Goal: Task Accomplishment & Management: Use online tool/utility

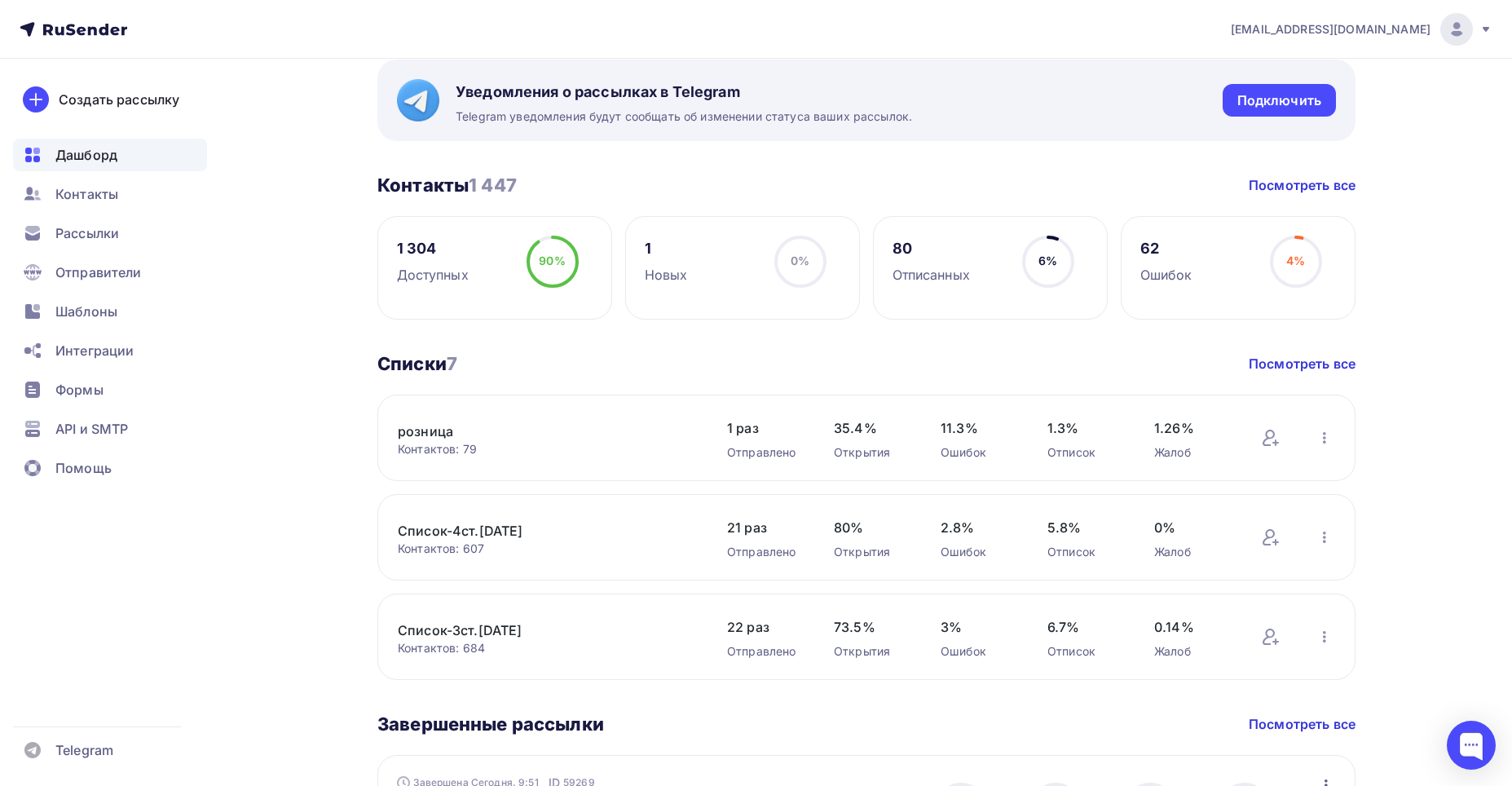
scroll to position [326, 0]
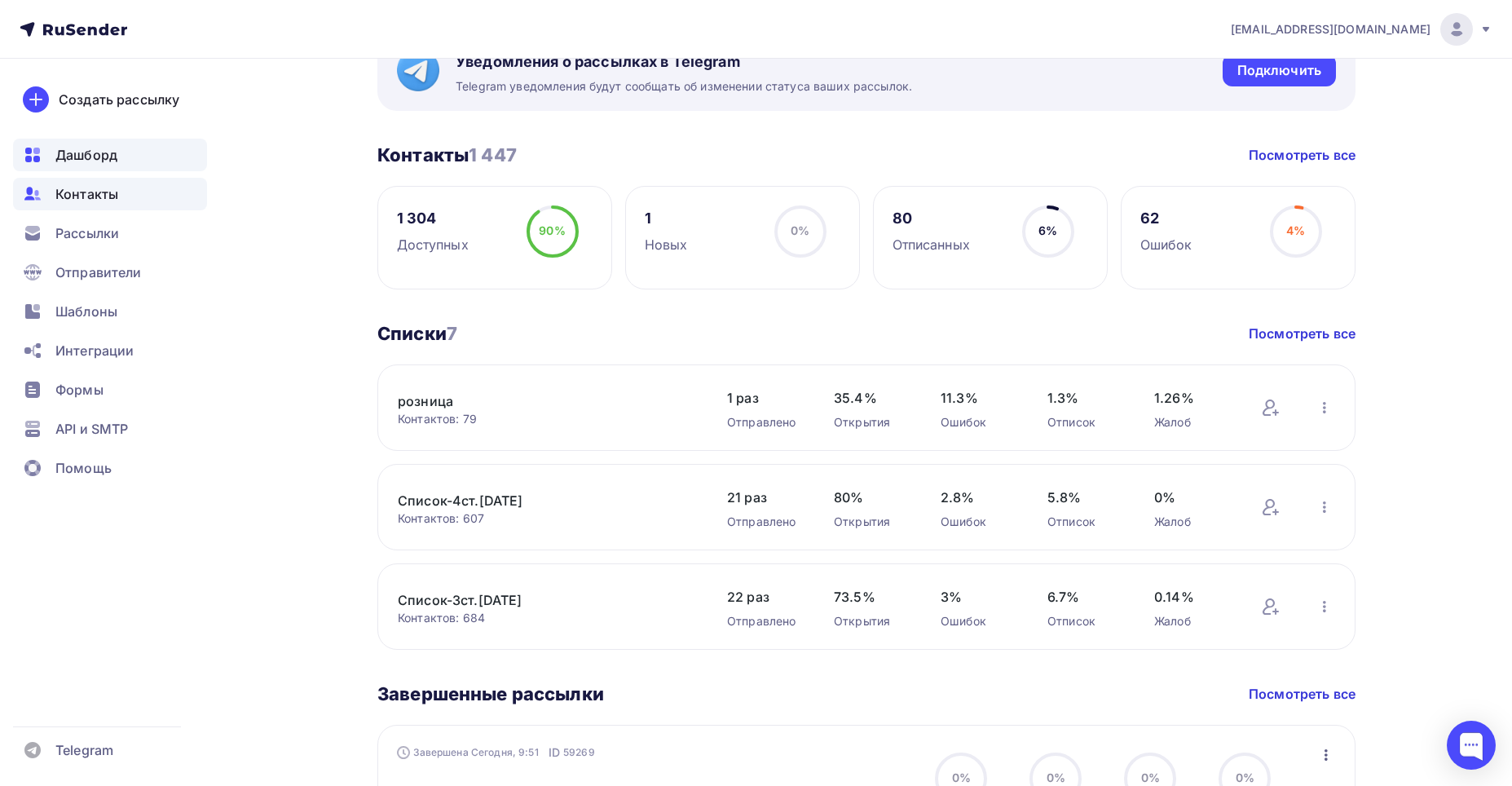
click at [103, 194] on span "Контакты" at bounding box center [86, 193] width 63 height 20
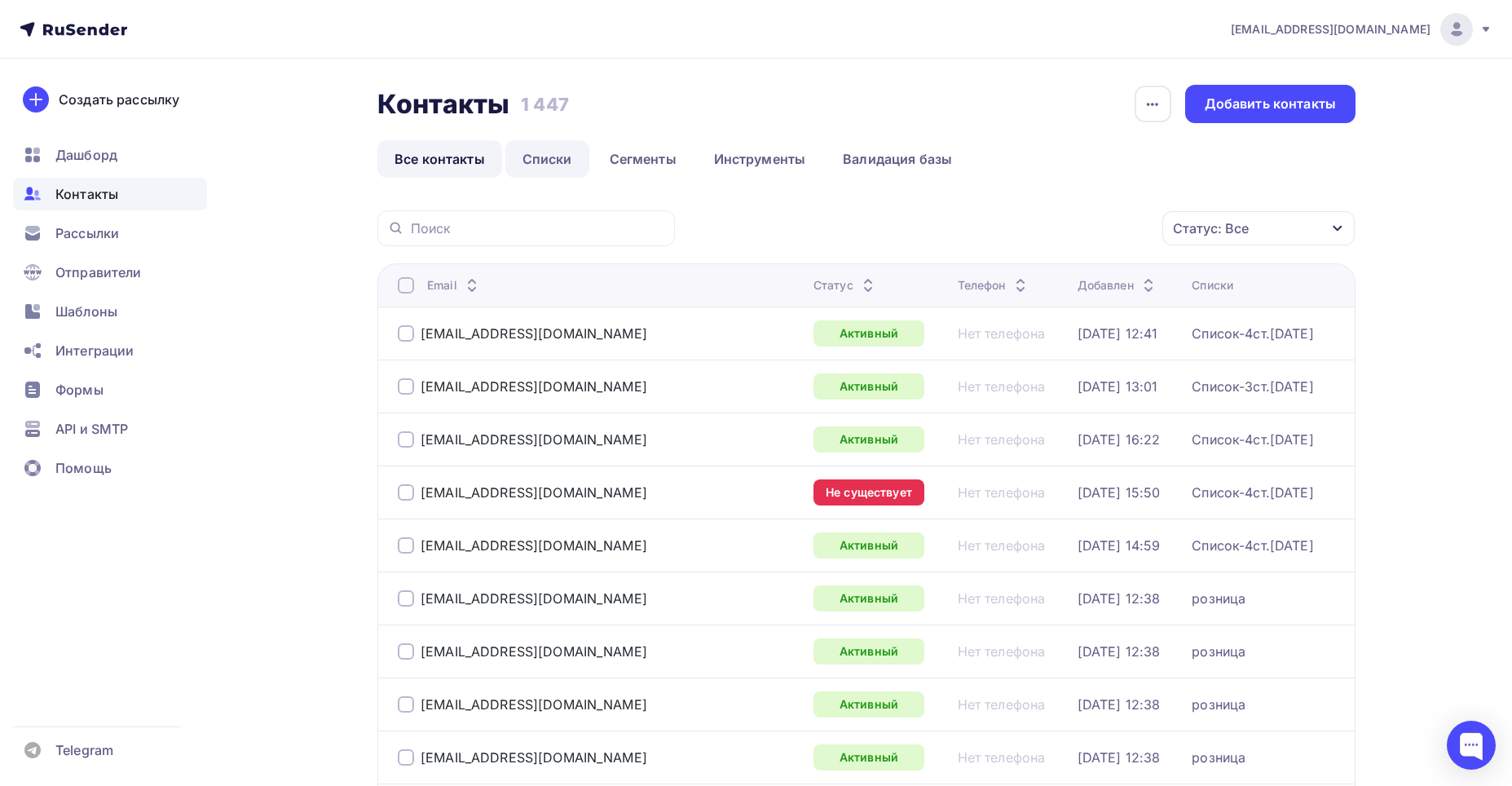
click at [560, 157] on link "Списки" at bounding box center [547, 159] width 84 height 38
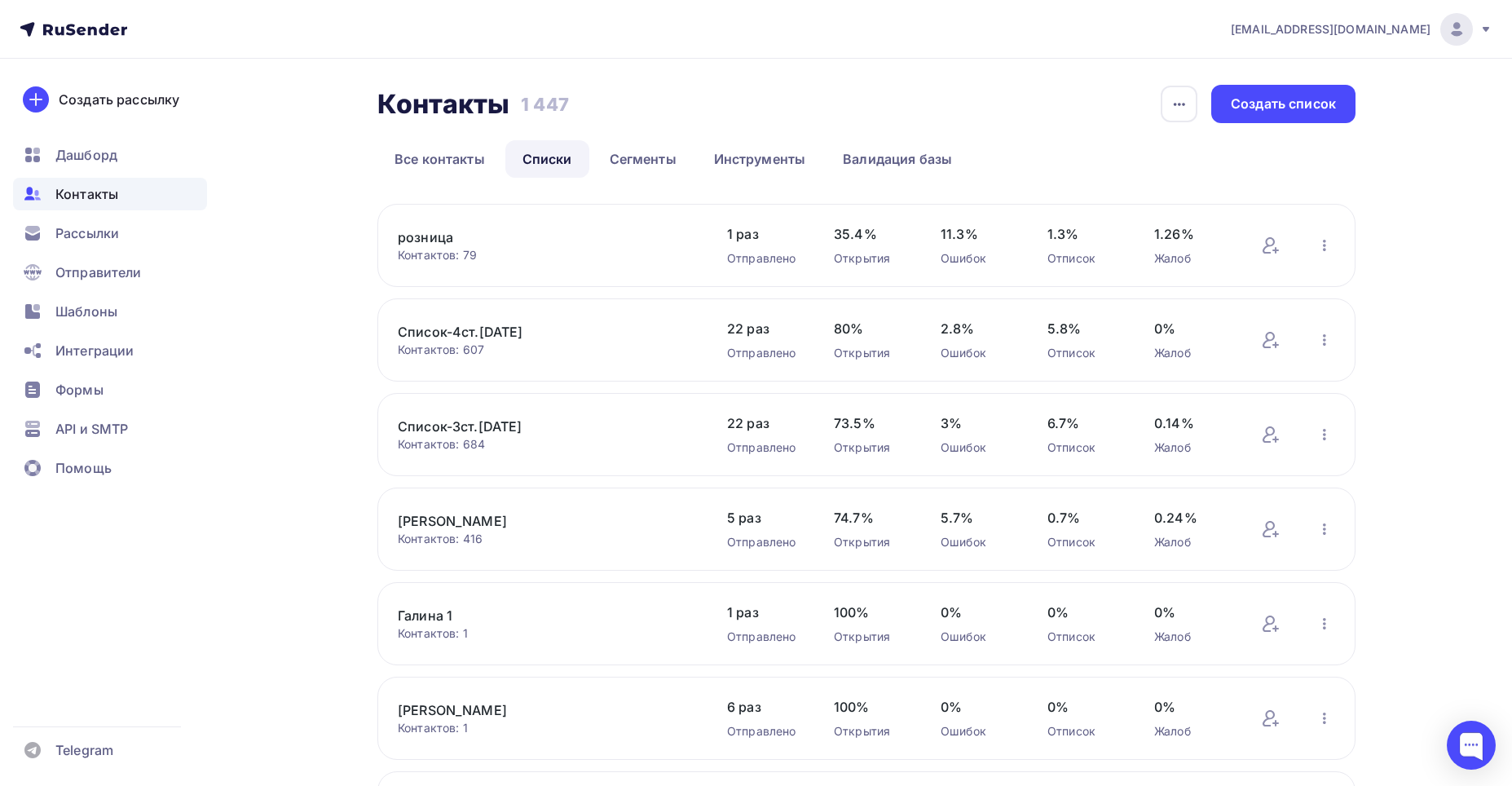
click at [1310, 439] on div "Добавить контакты Переименовать список Скачать список Отписать адреса Актуализа…" at bounding box center [1299, 434] width 74 height 21
click at [1320, 432] on icon "button" at bounding box center [1324, 434] width 20 height 20
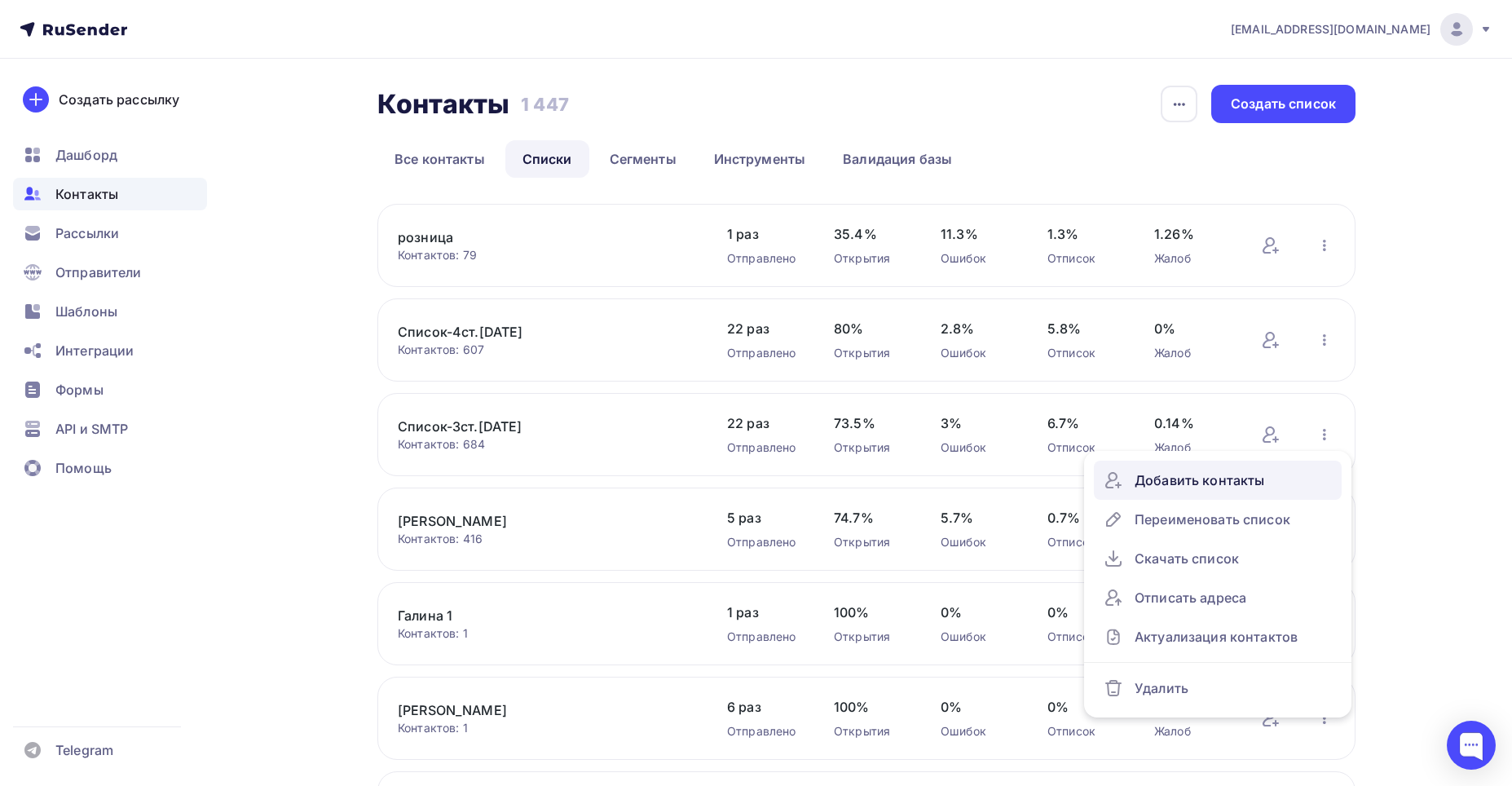
click at [1232, 478] on div "Добавить контакты" at bounding box center [1218, 481] width 228 height 27
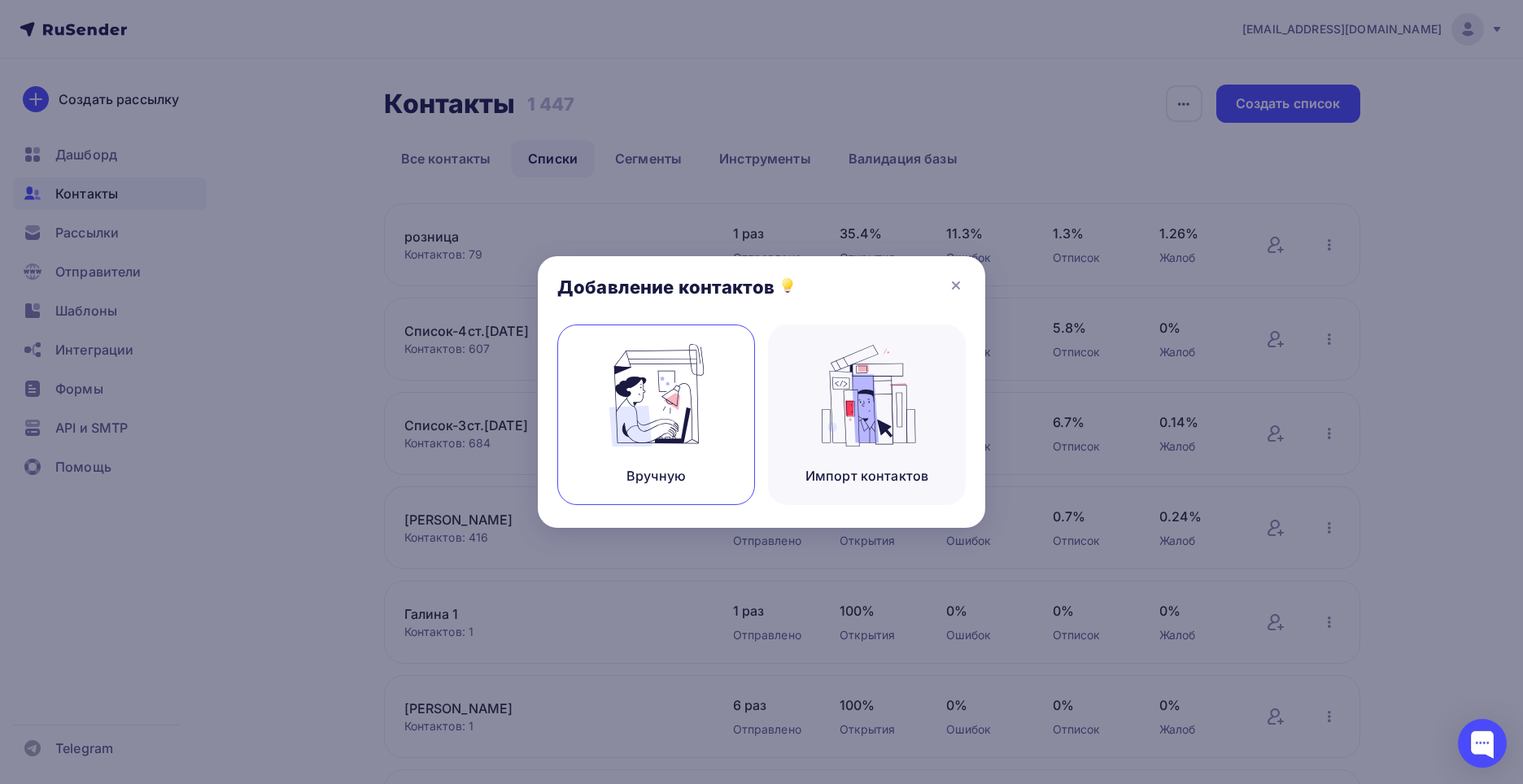
click at [671, 468] on div "Вручную" at bounding box center [656, 476] width 60 height 20
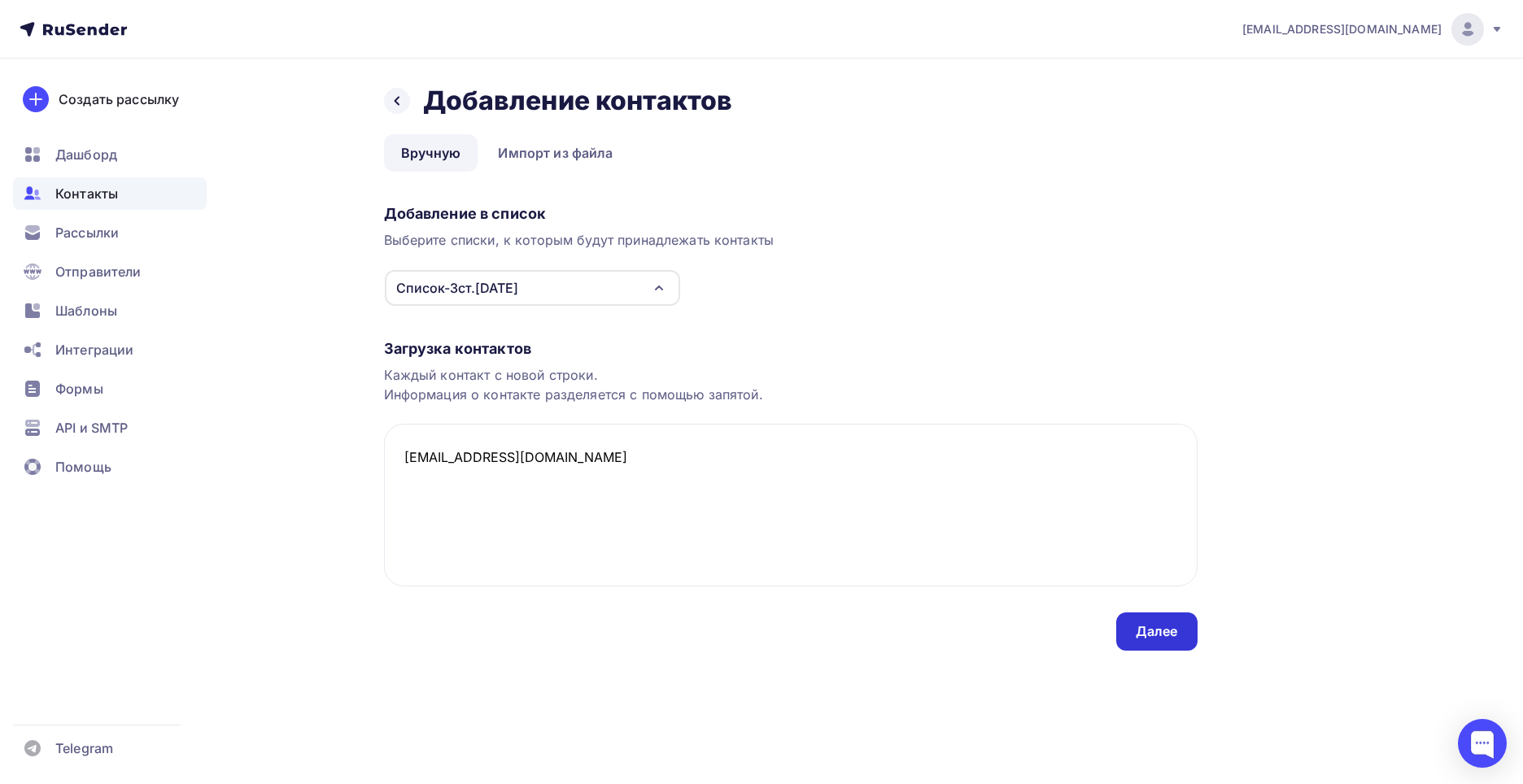
type textarea "[EMAIL_ADDRESS][DOMAIN_NAME]"
drag, startPoint x: 1143, startPoint y: 631, endPoint x: 1160, endPoint y: 640, distance: 19.2
click at [1143, 631] on div "Далее" at bounding box center [1157, 632] width 43 height 19
click at [1143, 626] on div "Далее" at bounding box center [1157, 632] width 43 height 19
click at [1483, 699] on div "[EMAIL_ADDRESS][DOMAIN_NAME] Аккаунт Тарифы Выйти Создать рассылку [GEOGRAPHIC_…" at bounding box center [762, 357] width 1523 height 716
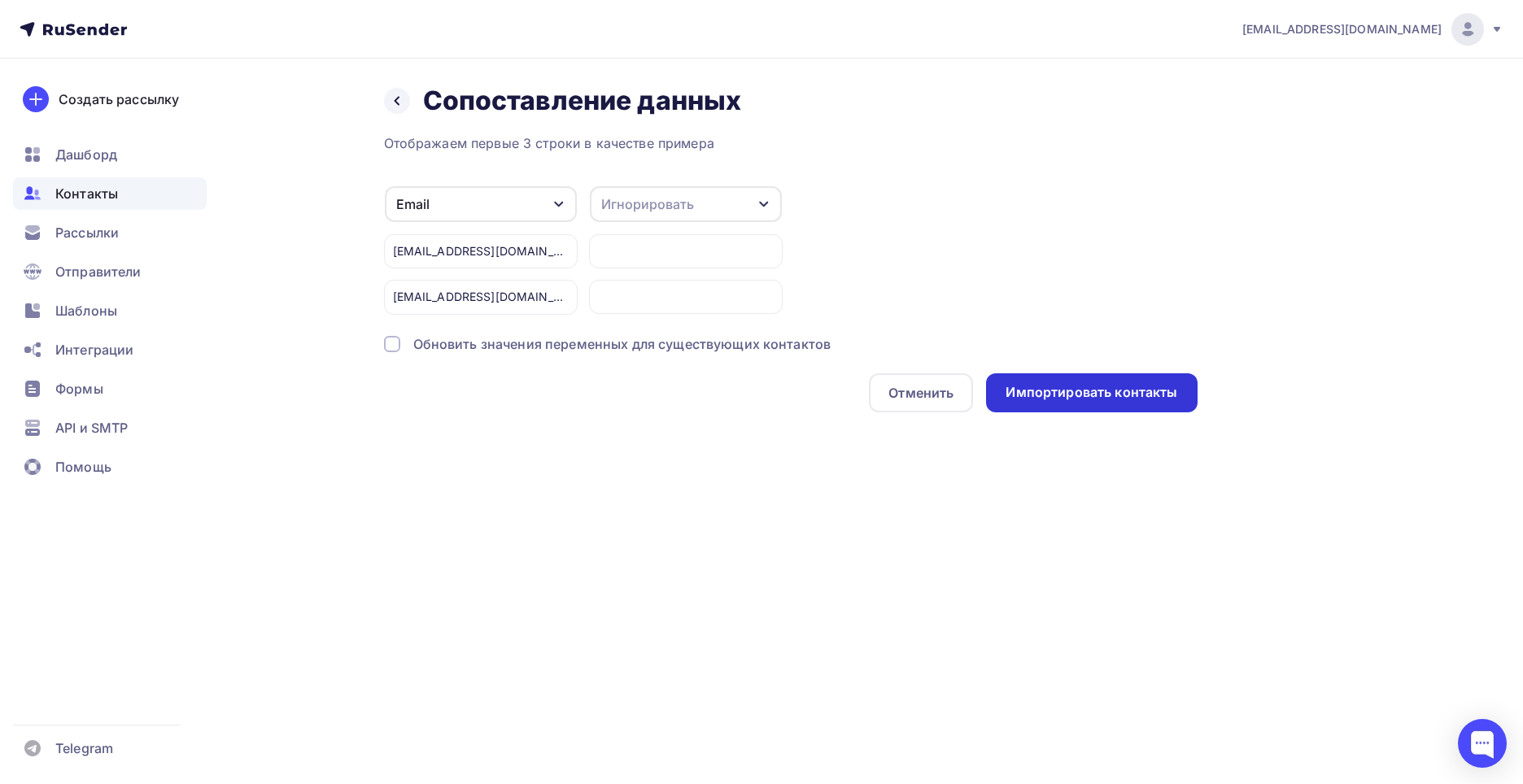
click at [1109, 390] on div "Импортировать контакты" at bounding box center [1091, 392] width 171 height 19
